Goal: Book appointment/travel/reservation

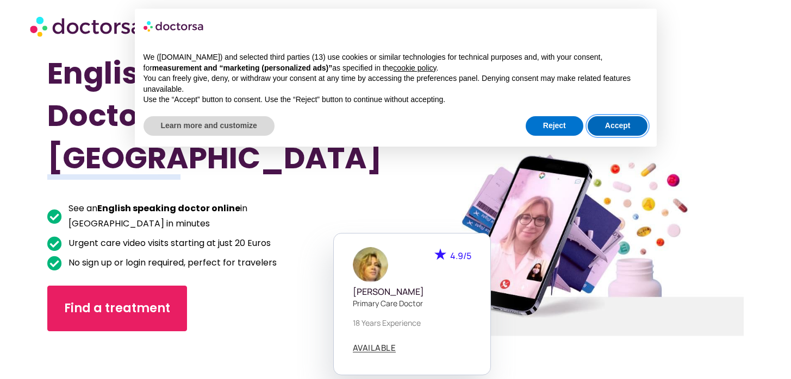
click at [615, 121] on button "Accept" at bounding box center [618, 126] width 60 height 20
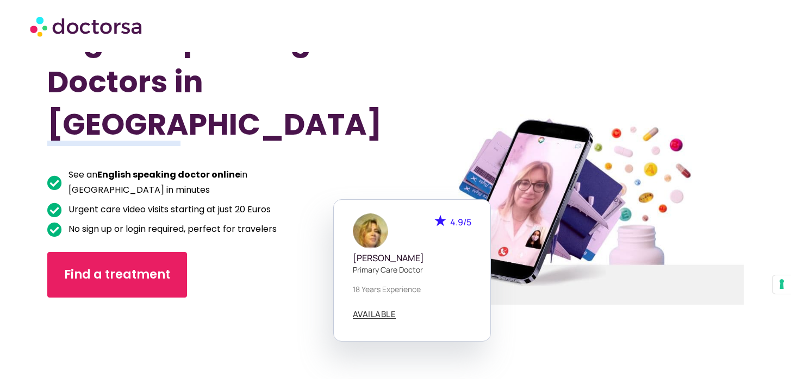
scroll to position [39, 0]
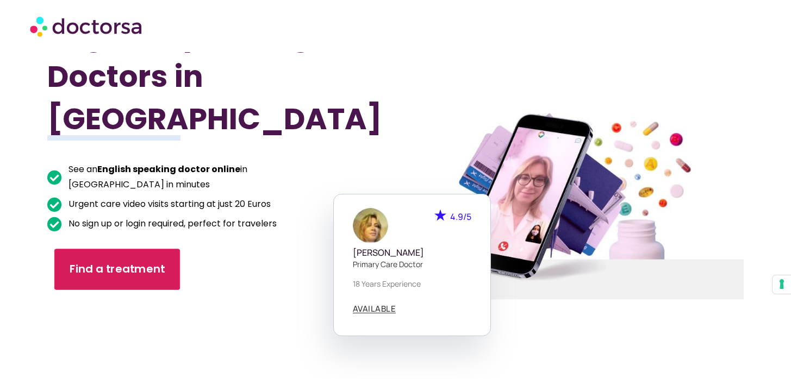
click at [109, 262] on span "Find a treatment" at bounding box center [118, 270] width 96 height 16
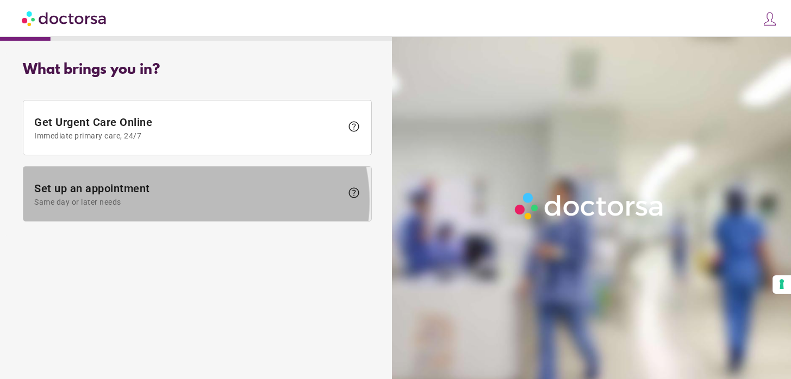
click at [115, 207] on span "Same day or later needs" at bounding box center [188, 202] width 308 height 9
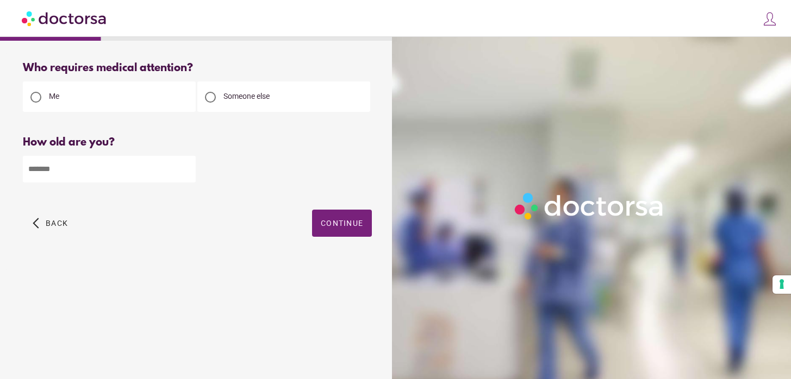
click at [115, 183] on input "number" at bounding box center [109, 169] width 173 height 27
type input "**"
click at [321, 228] on span "Continue" at bounding box center [342, 223] width 42 height 9
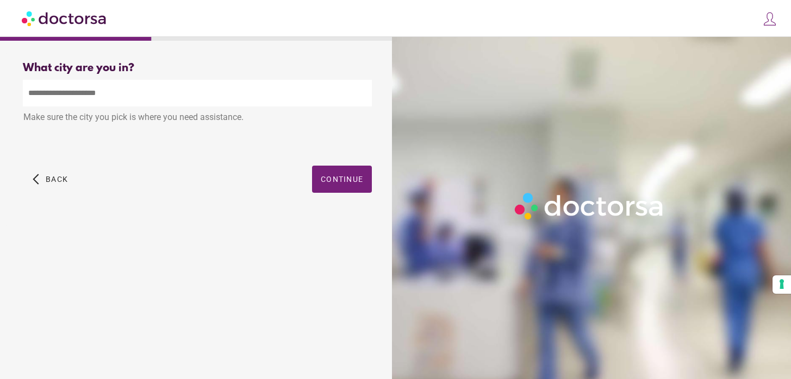
click at [134, 101] on input "text" at bounding box center [197, 93] width 349 height 27
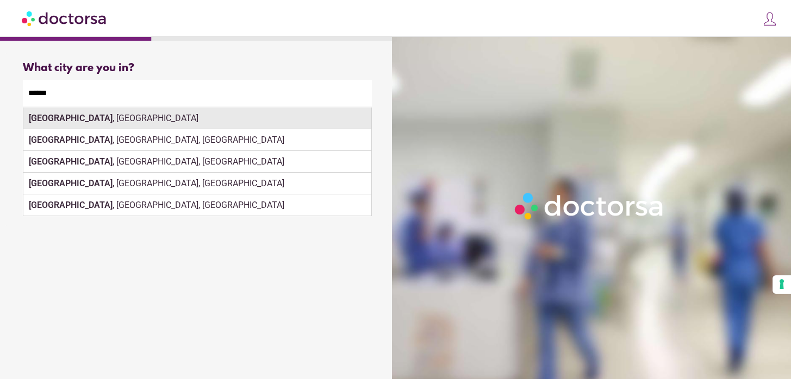
click at [147, 128] on div "Berlin , Germany" at bounding box center [197, 119] width 348 height 22
type input "**********"
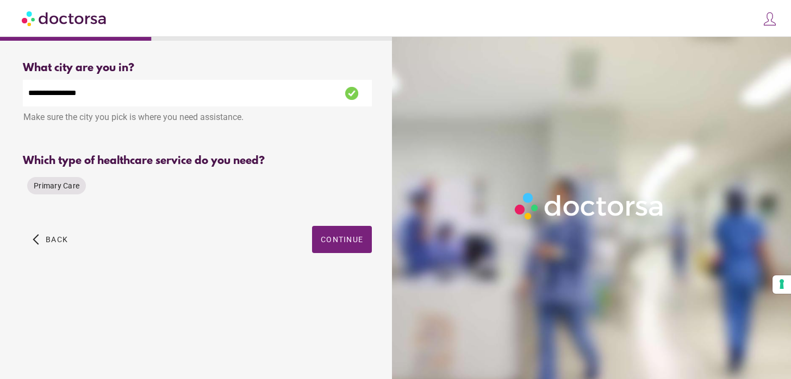
click at [192, 199] on div "Primary Care" at bounding box center [197, 186] width 349 height 26
click at [178, 167] on div "Which type of healthcare service do you need?" at bounding box center [197, 161] width 349 height 13
click at [321, 244] on span "Continue" at bounding box center [342, 239] width 42 height 9
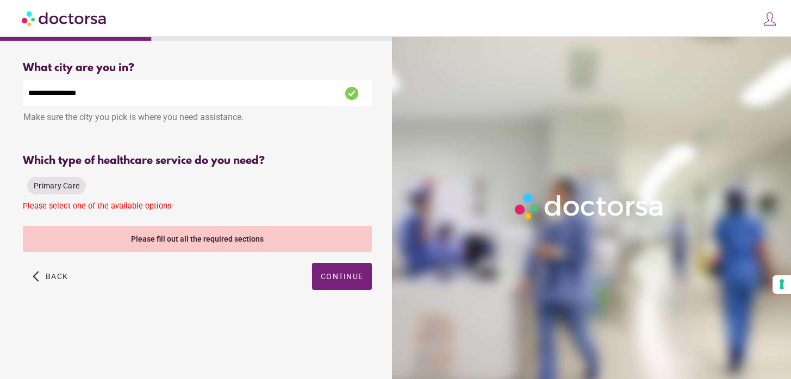
click at [127, 199] on div "Primary Care" at bounding box center [197, 186] width 349 height 26
click at [68, 190] on span "Primary Care" at bounding box center [57, 186] width 46 height 9
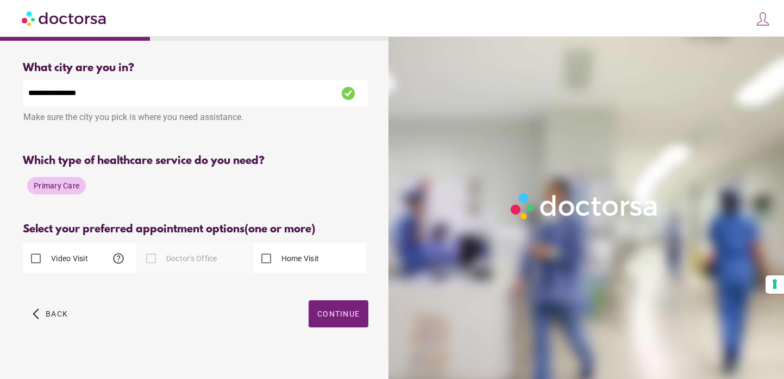
scroll to position [52, 0]
